Goal: Information Seeking & Learning: Learn about a topic

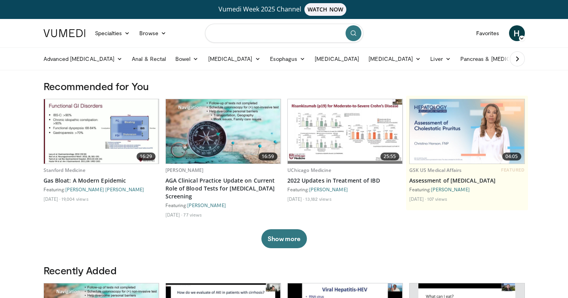
click at [260, 34] on input "Search topics, interventions" at bounding box center [284, 33] width 158 height 19
type input "*"
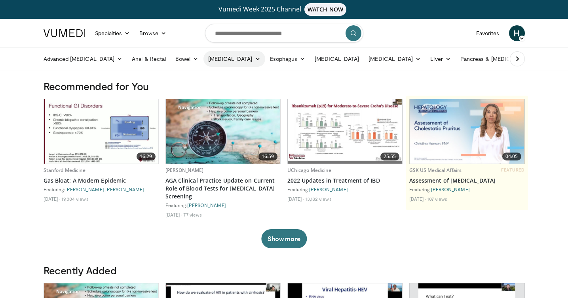
click at [232, 63] on link "[MEDICAL_DATA]" at bounding box center [234, 59] width 62 height 16
click at [218, 78] on link "Diagnosis" at bounding box center [251, 77] width 94 height 13
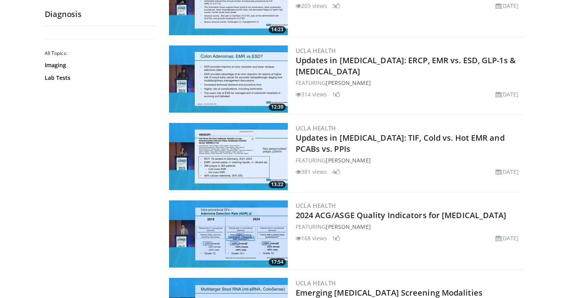
scroll to position [1832, 0]
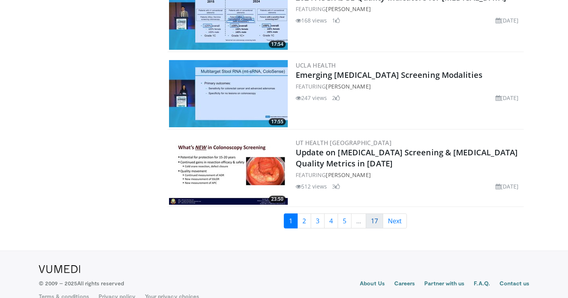
click at [380, 223] on link "17" at bounding box center [374, 221] width 17 height 15
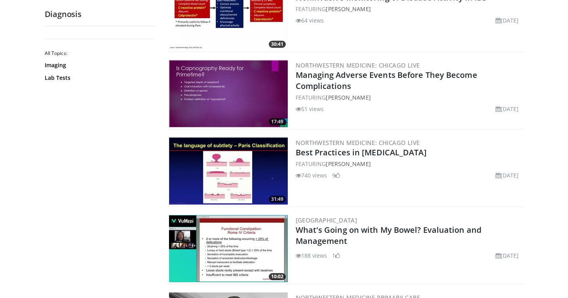
scroll to position [773, 0]
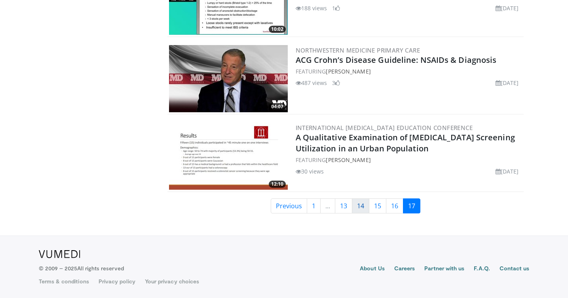
click at [355, 210] on link "14" at bounding box center [360, 206] width 17 height 15
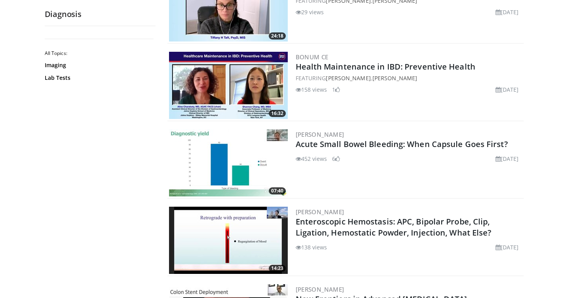
scroll to position [1847, 0]
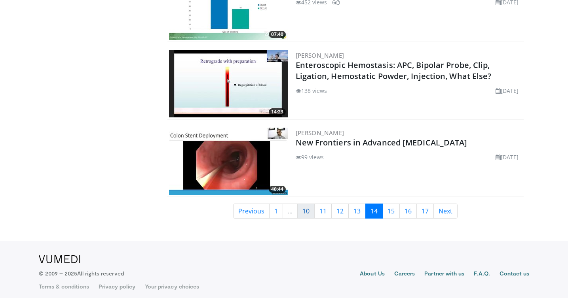
click at [303, 206] on link "10" at bounding box center [305, 211] width 17 height 15
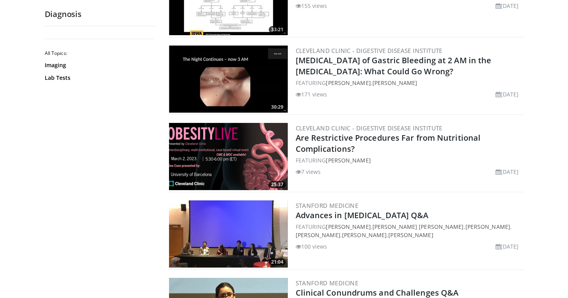
scroll to position [1847, 0]
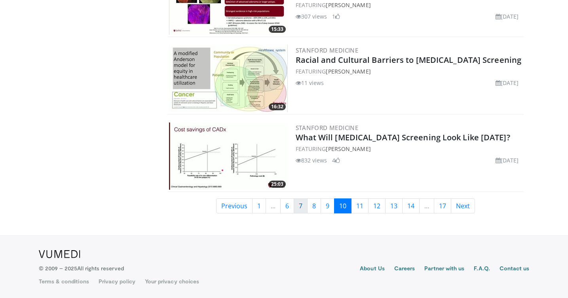
click at [302, 205] on link "7" at bounding box center [301, 206] width 14 height 15
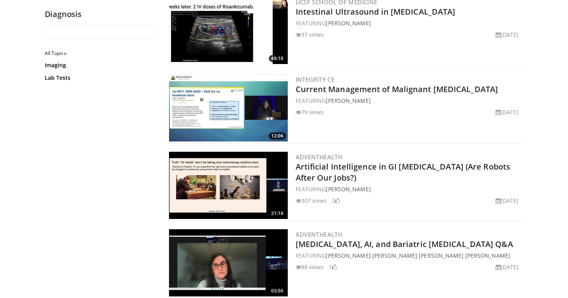
scroll to position [1847, 0]
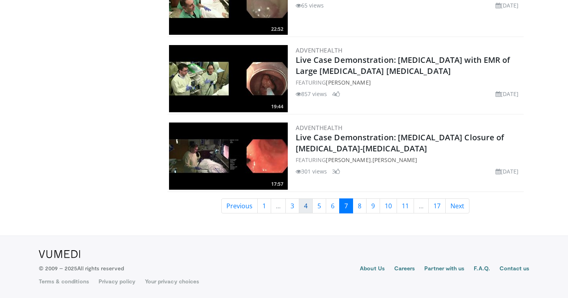
click at [301, 207] on link "4" at bounding box center [306, 206] width 14 height 15
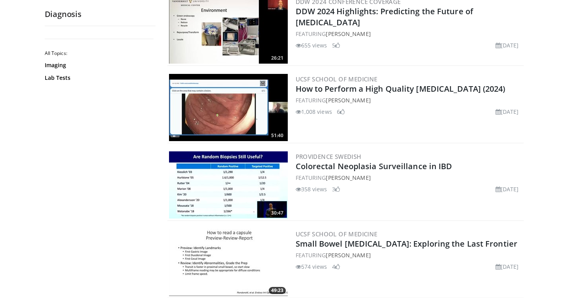
scroll to position [1847, 0]
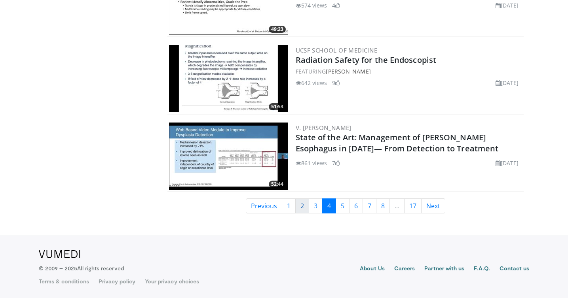
click at [298, 208] on link "2" at bounding box center [302, 206] width 14 height 15
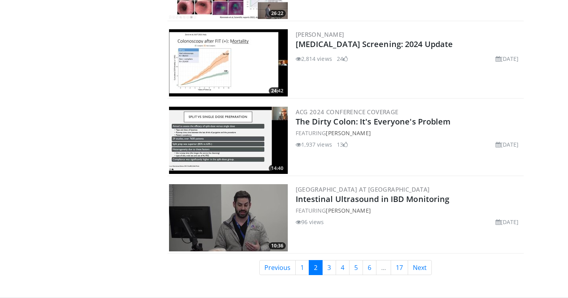
scroll to position [1847, 0]
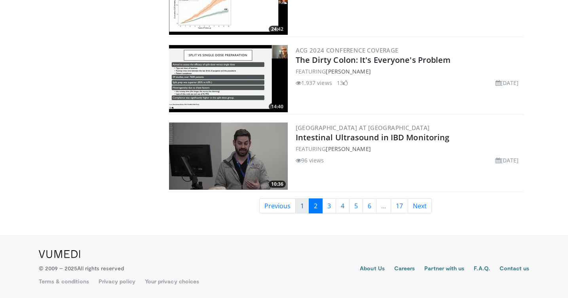
click at [304, 205] on link "1" at bounding box center [302, 206] width 14 height 15
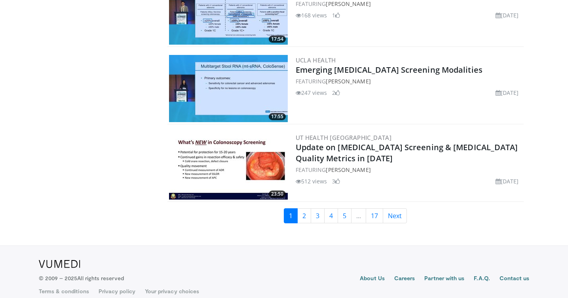
scroll to position [1847, 0]
